Goal: Task Accomplishment & Management: Use online tool/utility

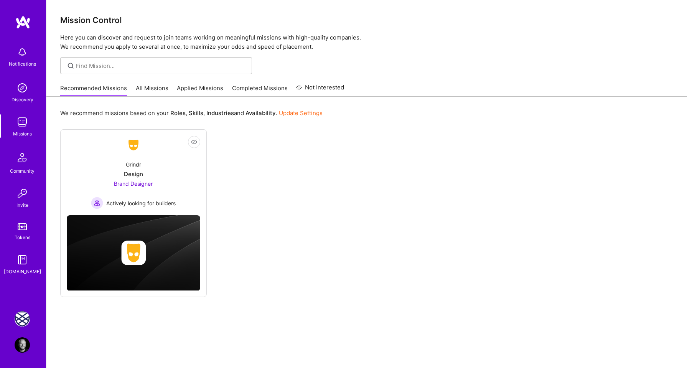
click at [19, 317] on img at bounding box center [22, 318] width 15 height 15
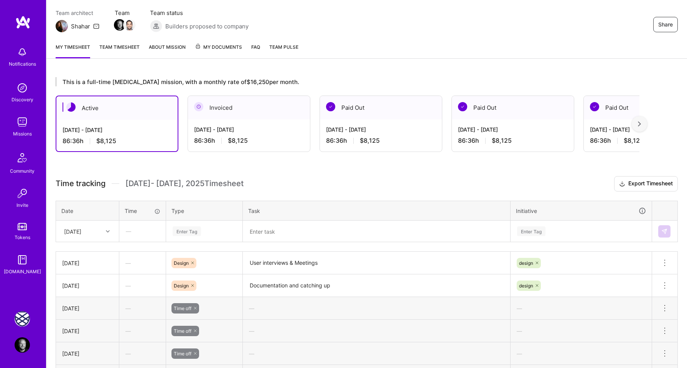
scroll to position [110, 0]
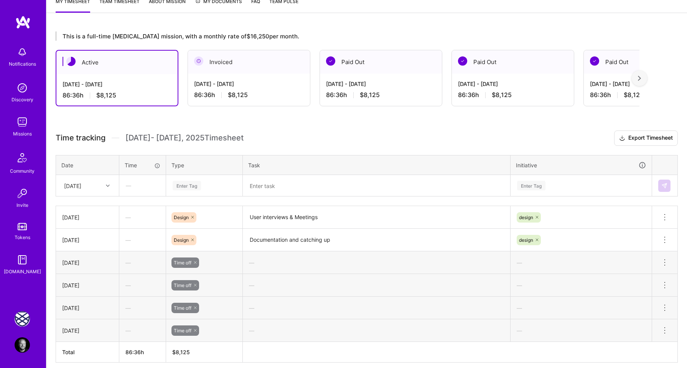
click at [189, 185] on div "Enter Tag" at bounding box center [187, 186] width 28 height 12
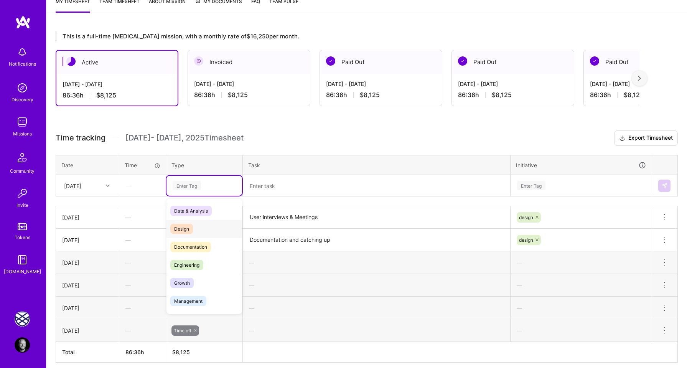
click at [188, 224] on span "Design" at bounding box center [181, 229] width 23 height 10
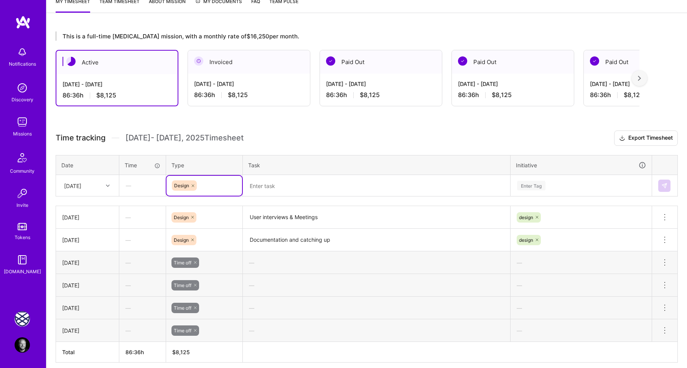
click at [265, 216] on textarea "User interviews & Meetings" at bounding box center [377, 217] width 266 height 21
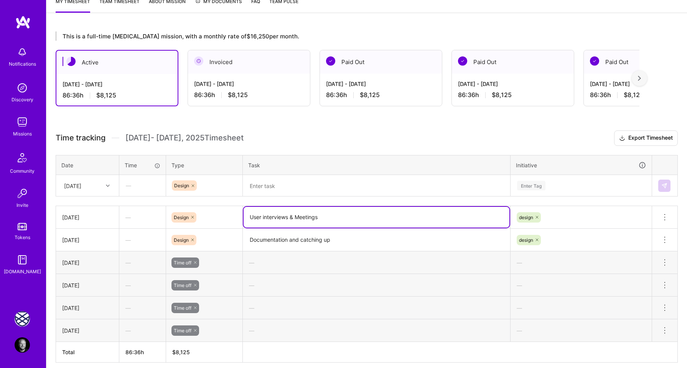
click at [265, 216] on textarea "User interviews & Meetings" at bounding box center [377, 217] width 266 height 21
click at [257, 188] on textarea at bounding box center [377, 186] width 266 height 20
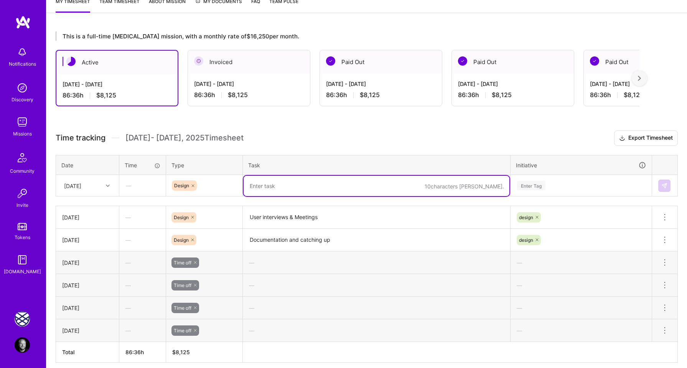
paste textarea "User interviews & Meetings"
drag, startPoint x: 297, startPoint y: 185, endPoint x: 242, endPoint y: 183, distance: 54.1
click at [243, 183] on td "User interviews & Meetings" at bounding box center [377, 185] width 268 height 21
click at [290, 186] on textarea "User interviews & Meetings" at bounding box center [377, 186] width 266 height 20
type textarea "User interview review & Meetings"
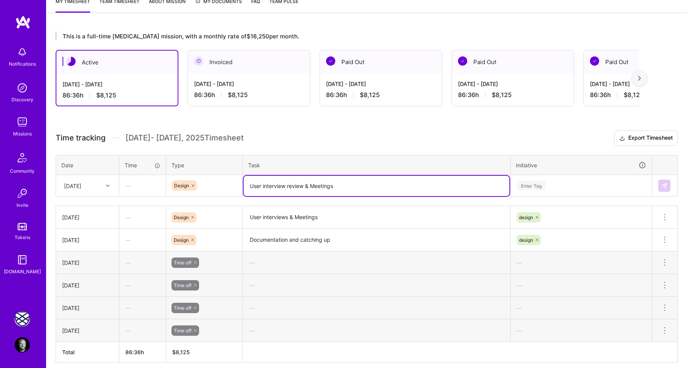
click at [533, 184] on div "Enter Tag" at bounding box center [531, 186] width 28 height 12
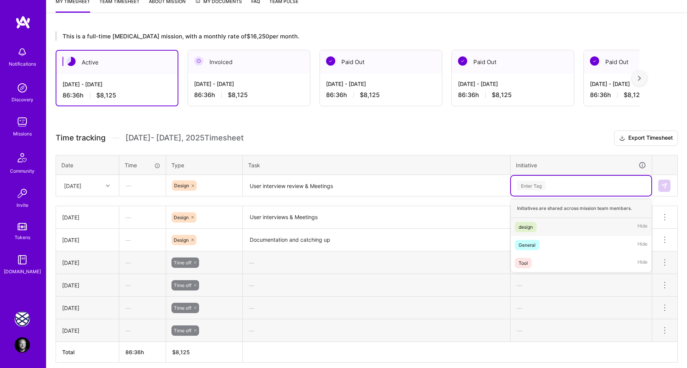
click at [534, 223] on span "design" at bounding box center [526, 227] width 22 height 10
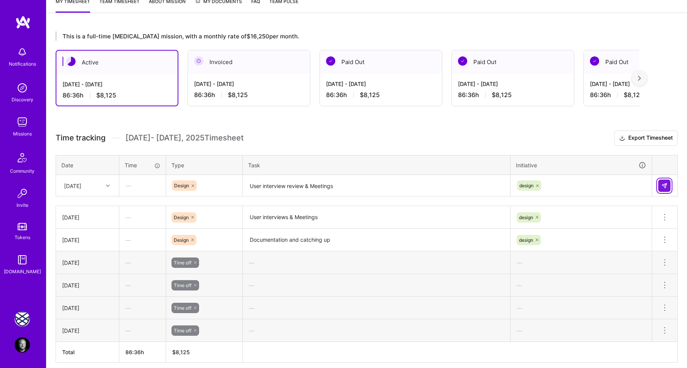
click at [664, 185] on img at bounding box center [664, 186] width 6 height 6
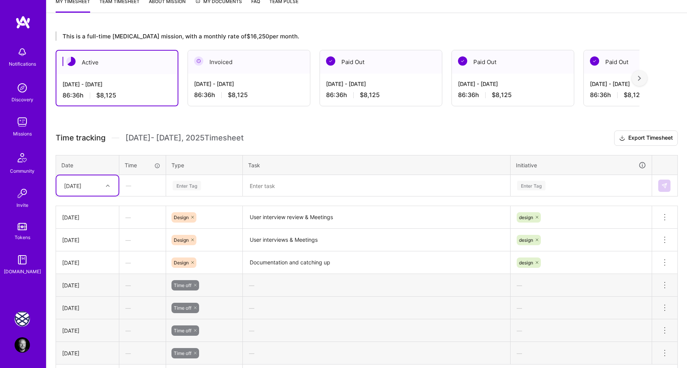
click at [102, 188] on div "[DATE]" at bounding box center [81, 185] width 43 height 13
click at [91, 302] on div "[DATE]" at bounding box center [87, 305] width 62 height 14
click at [186, 186] on div "Enter Tag" at bounding box center [187, 186] width 28 height 12
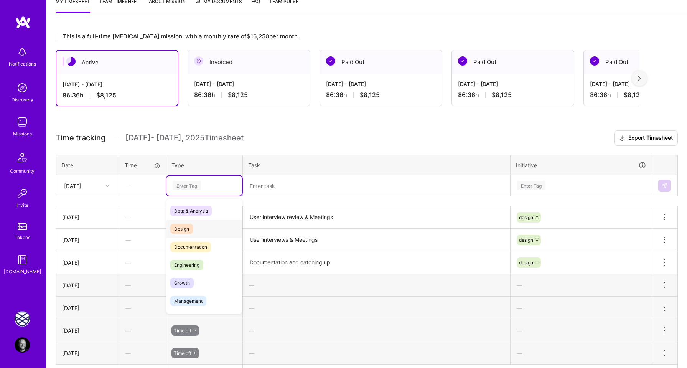
click at [185, 226] on span "Design" at bounding box center [181, 229] width 23 height 10
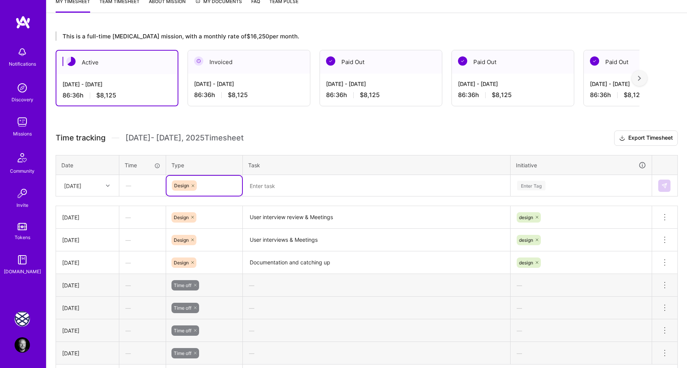
click at [257, 184] on textarea at bounding box center [377, 186] width 266 height 20
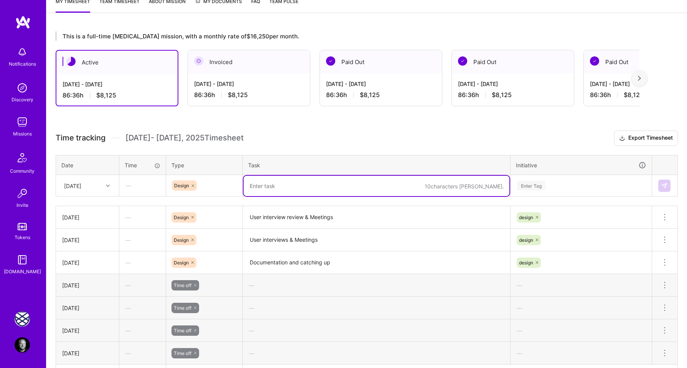
paste textarea "User interviews & Meetings"
type textarea "User interviews & Meetings"
click at [528, 184] on div "Enter Tag" at bounding box center [531, 186] width 28 height 12
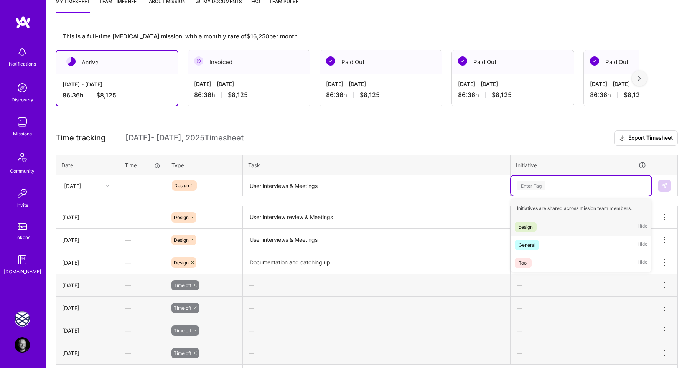
click at [532, 219] on div "design Hide" at bounding box center [581, 227] width 140 height 18
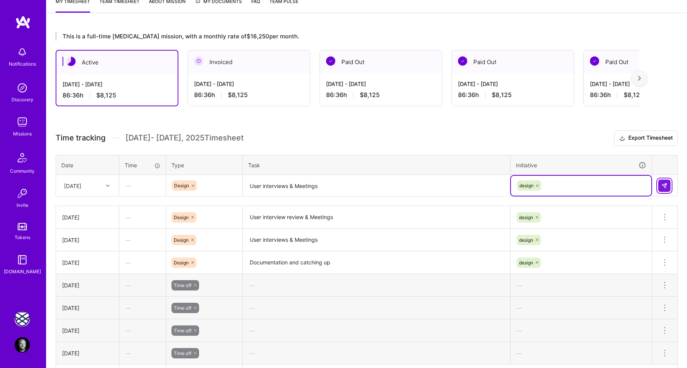
click at [659, 186] on button at bounding box center [664, 186] width 12 height 12
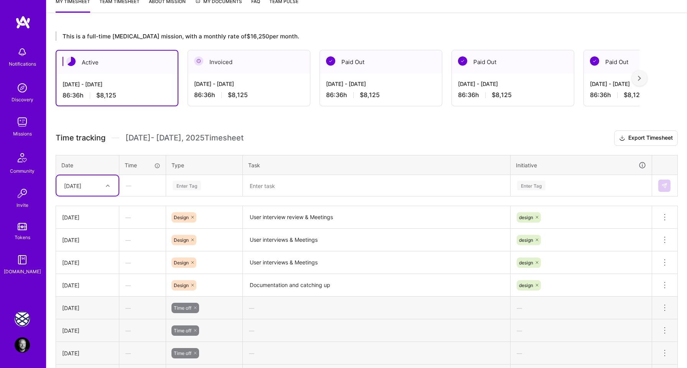
click at [92, 190] on div "[DATE]" at bounding box center [81, 185] width 43 height 13
click at [86, 287] on div "[DATE]" at bounding box center [87, 291] width 62 height 14
click at [184, 185] on div "Enter Tag" at bounding box center [187, 186] width 28 height 12
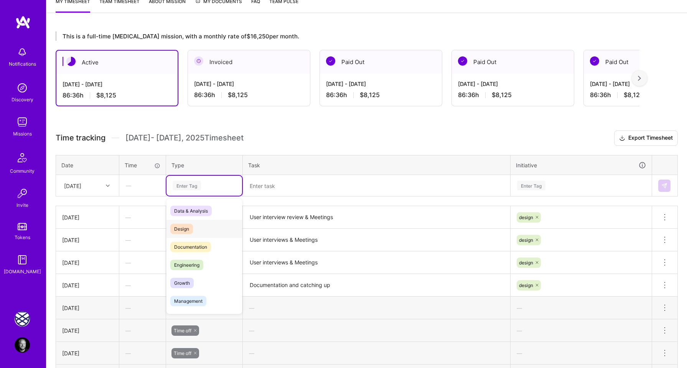
click at [184, 229] on span "Design" at bounding box center [181, 229] width 23 height 10
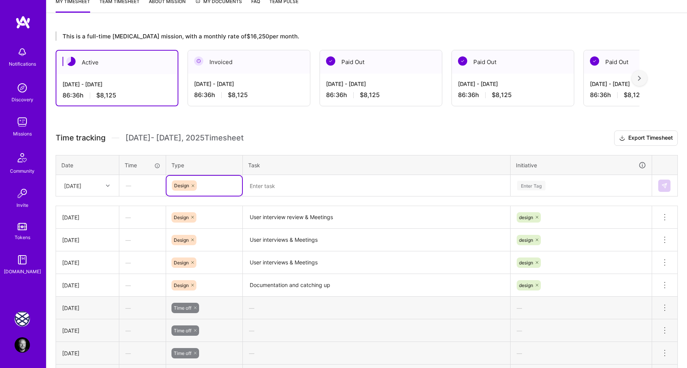
click at [260, 187] on textarea at bounding box center [377, 186] width 266 height 20
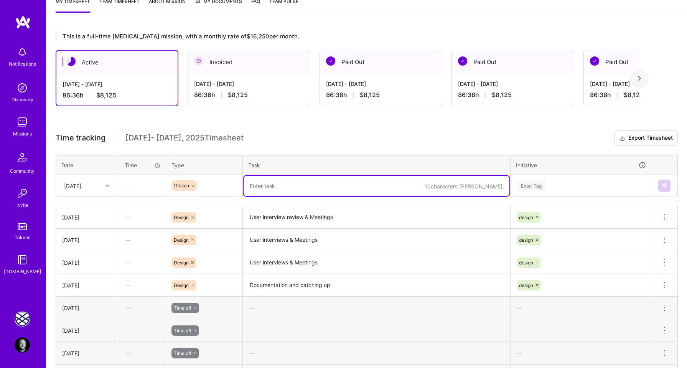
paste textarea "User interviews & Meetings"
type textarea "User interviews & Meetings"
click at [536, 186] on div "Enter Tag" at bounding box center [531, 186] width 28 height 12
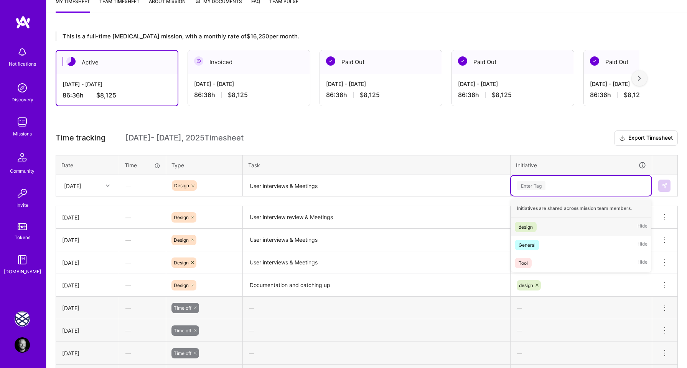
click at [536, 223] on span "design" at bounding box center [526, 227] width 22 height 10
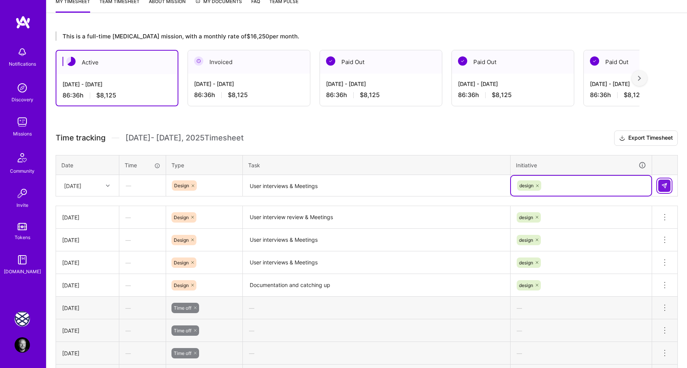
click at [660, 185] on button at bounding box center [664, 186] width 12 height 12
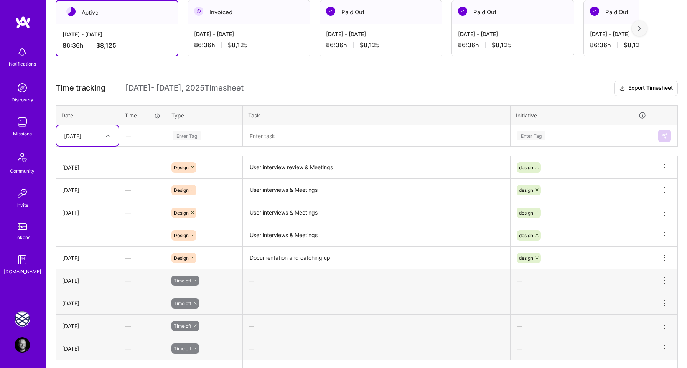
scroll to position [209, 0]
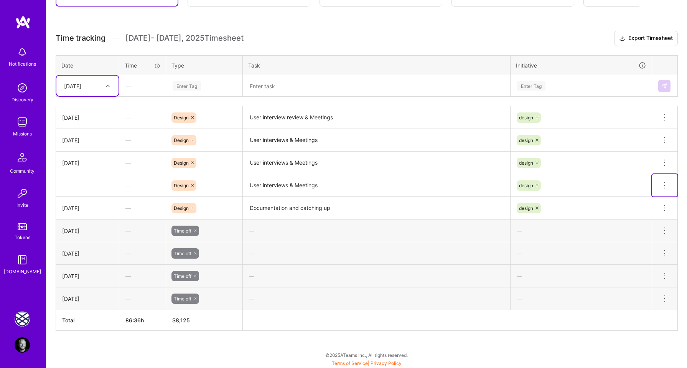
click at [665, 185] on icon at bounding box center [664, 185] width 9 height 9
click at [647, 196] on button "Delete row" at bounding box center [646, 198] width 40 height 19
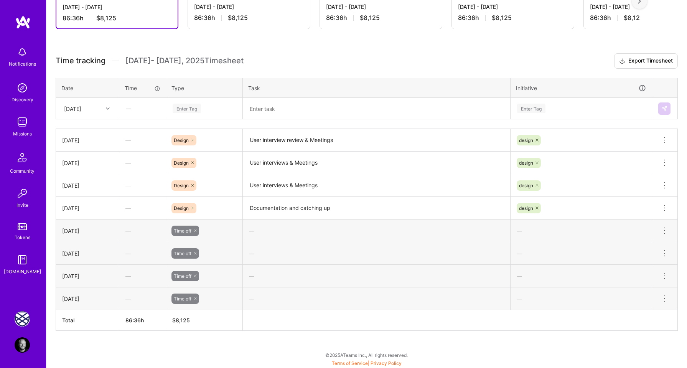
click at [104, 108] on div at bounding box center [109, 109] width 12 height 10
click at [91, 224] on div "[DATE]" at bounding box center [87, 228] width 62 height 14
click at [256, 53] on div "This is a full-time [MEDICAL_DATA] mission, with a monthly rate of $16,250 per …" at bounding box center [366, 156] width 641 height 423
click at [268, 58] on h3 "Time tracking [DATE] - [DATE] Timesheet Export Timesheet" at bounding box center [367, 60] width 622 height 15
